Goal: Find specific page/section: Find specific page/section

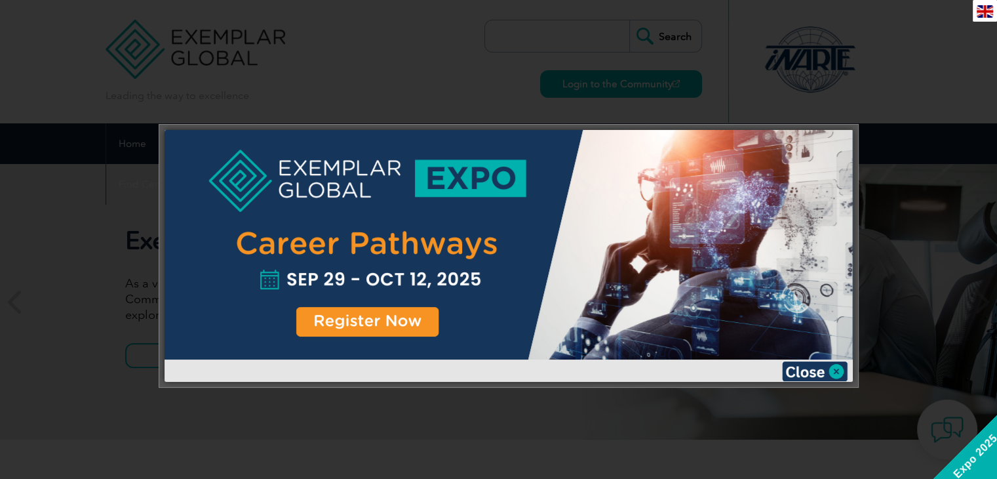
click at [874, 91] on div at bounding box center [498, 239] width 997 height 479
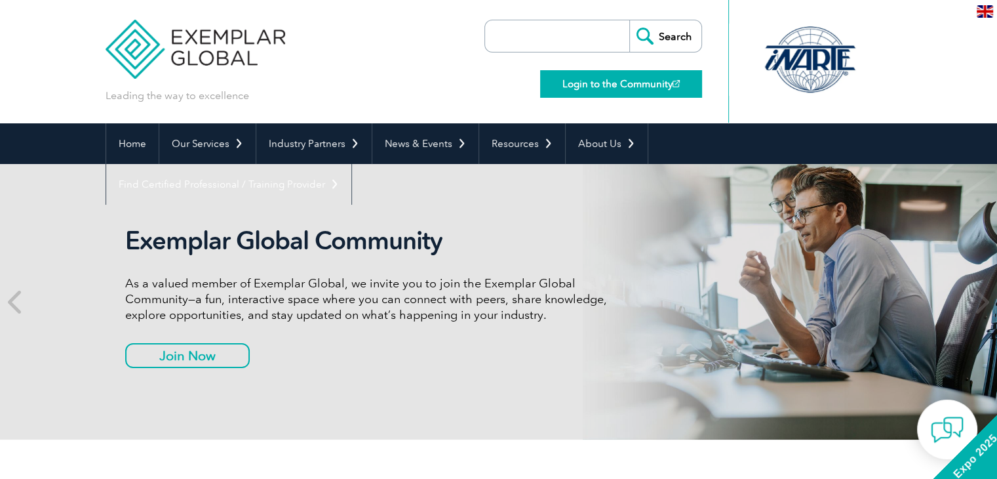
click at [622, 89] on link "Login to the Community" at bounding box center [621, 84] width 162 height 28
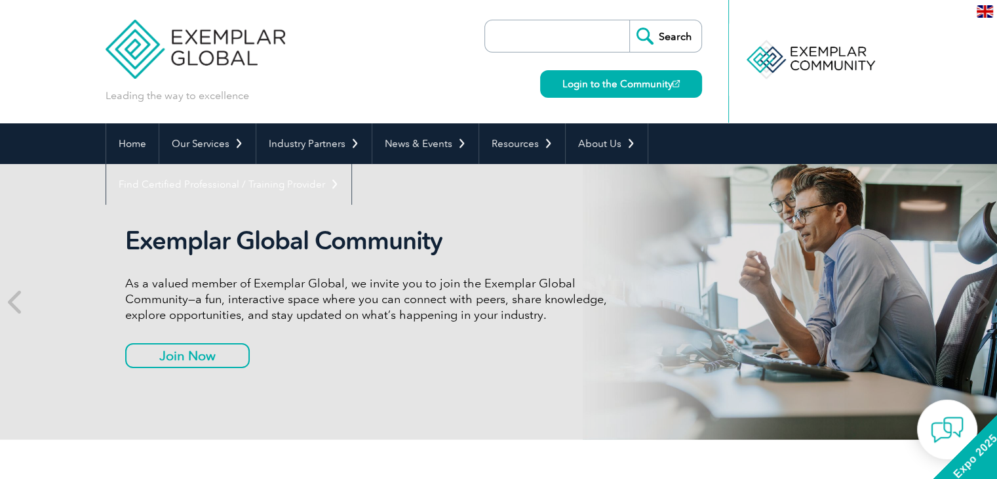
click at [570, 29] on input "search" at bounding box center [561, 35] width 138 height 31
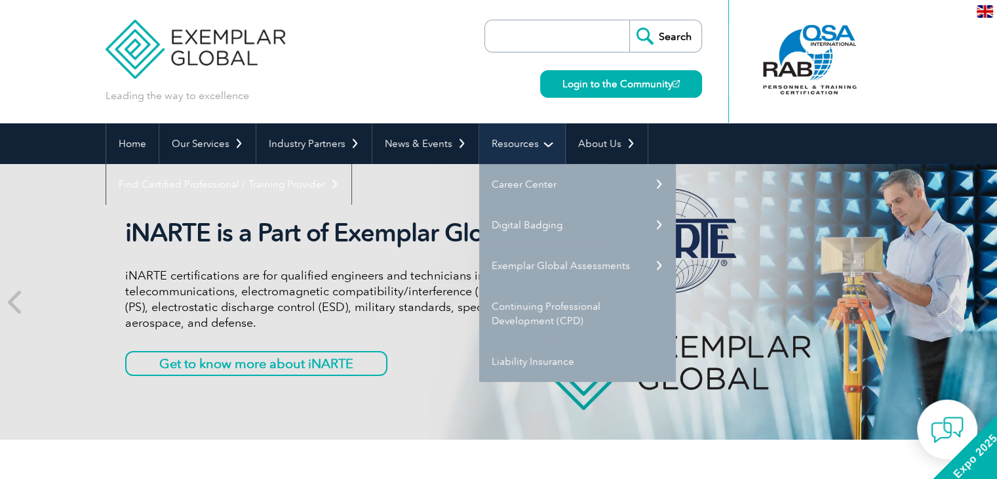
click at [538, 148] on link "Resources" at bounding box center [522, 143] width 86 height 41
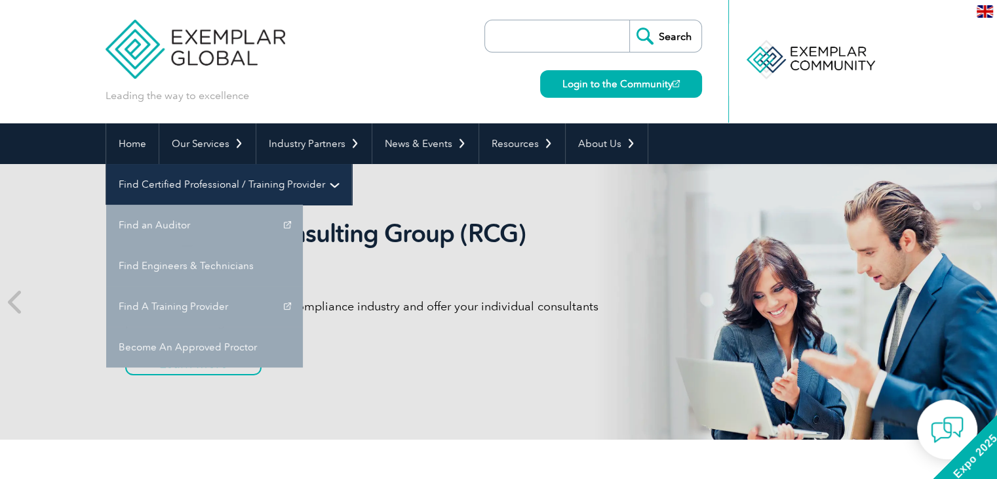
drag, startPoint x: 736, startPoint y: 138, endPoint x: 729, endPoint y: 142, distance: 8.0
click at [351, 164] on link "Find Certified Professional / Training Provider" at bounding box center [228, 184] width 245 height 41
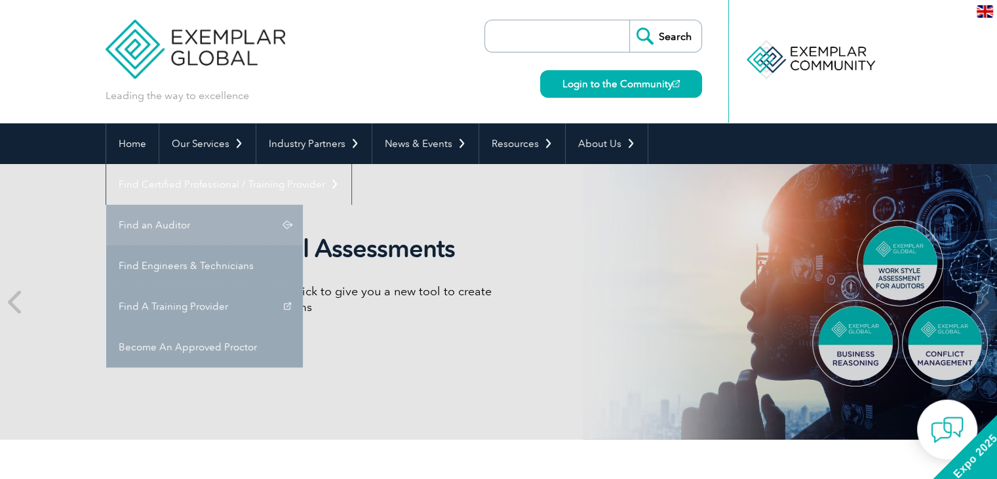
click at [303, 205] on link "Find an Auditor" at bounding box center [204, 225] width 197 height 41
